Goal: Information Seeking & Learning: Check status

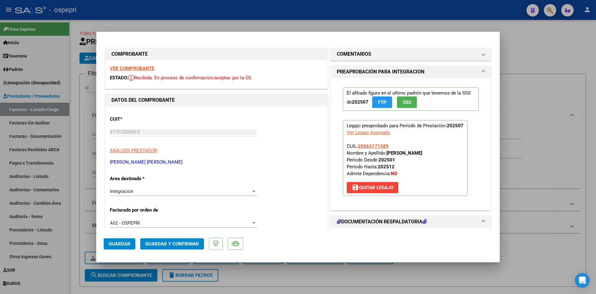
scroll to position [155, 0]
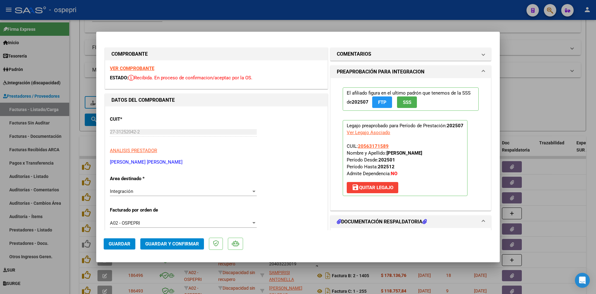
type input "$ 0,00"
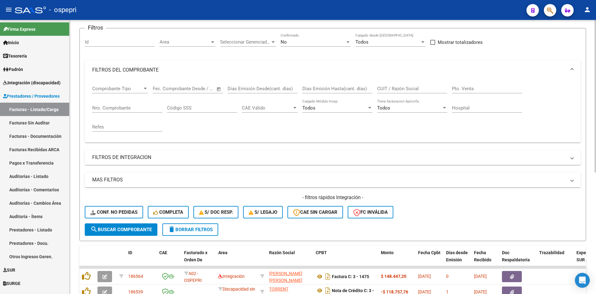
scroll to position [0, 0]
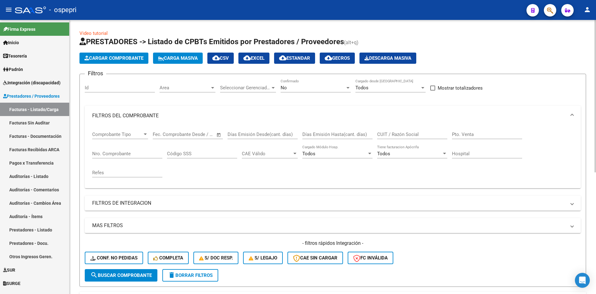
click at [398, 132] on input "CUIT / Razón Social" at bounding box center [412, 134] width 70 height 6
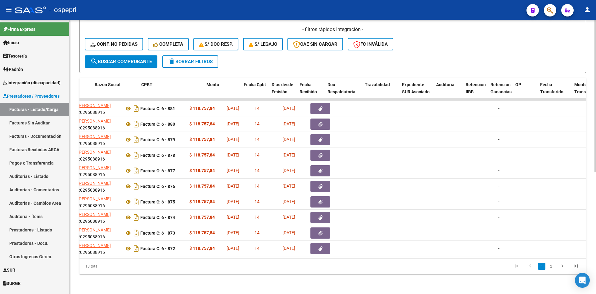
scroll to position [0, 195]
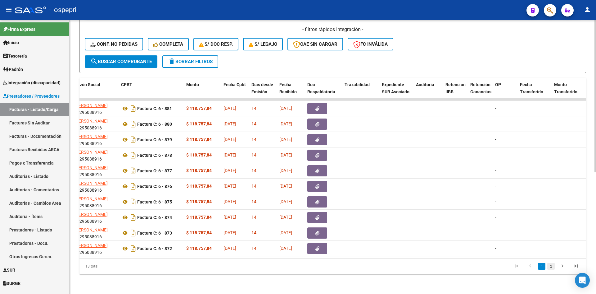
type input "altamir"
click at [552, 265] on link "2" at bounding box center [551, 266] width 7 height 7
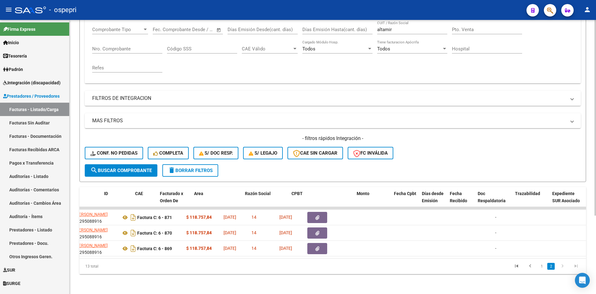
scroll to position [0, 0]
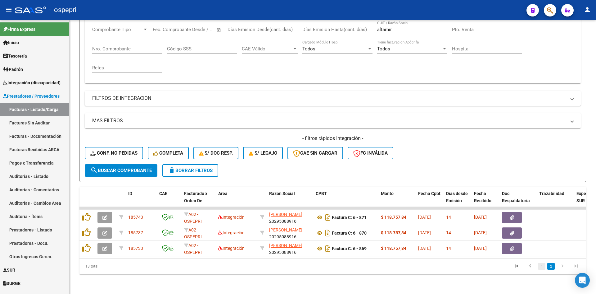
click at [542, 267] on link "1" at bounding box center [541, 266] width 7 height 7
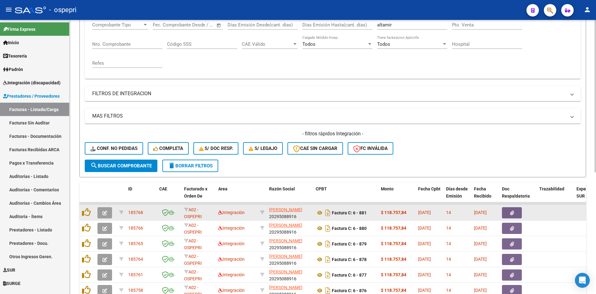
click at [104, 212] on button "button" at bounding box center [105, 212] width 15 height 11
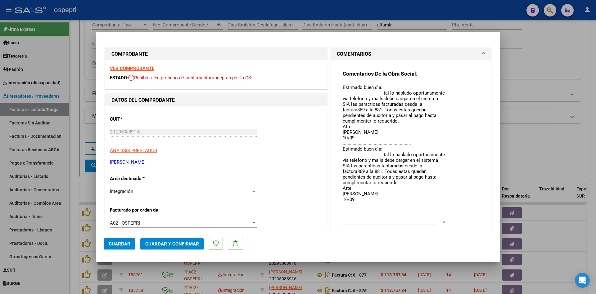
drag, startPoint x: 441, startPoint y: 95, endPoint x: 443, endPoint y: 221, distance: 125.8
click at [443, 222] on textarea "Estimado buen dìa: tal lo hablado oportunamente via telefono y mails debe carga…" at bounding box center [394, 153] width 103 height 139
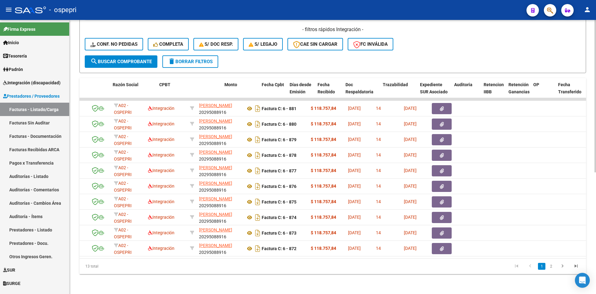
scroll to position [0, 516]
